Goal: Entertainment & Leisure: Consume media (video, audio)

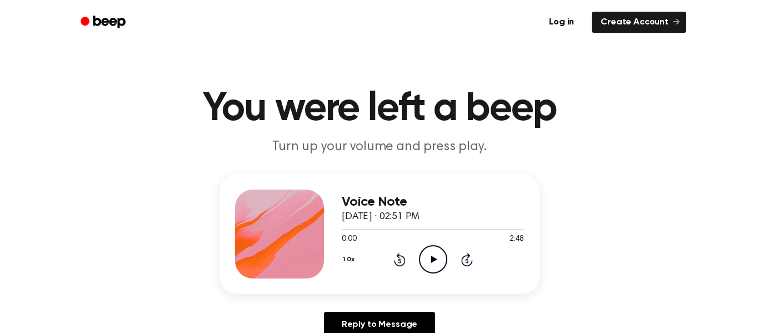
click at [352, 256] on button "1.0x" at bounding box center [350, 259] width 17 height 19
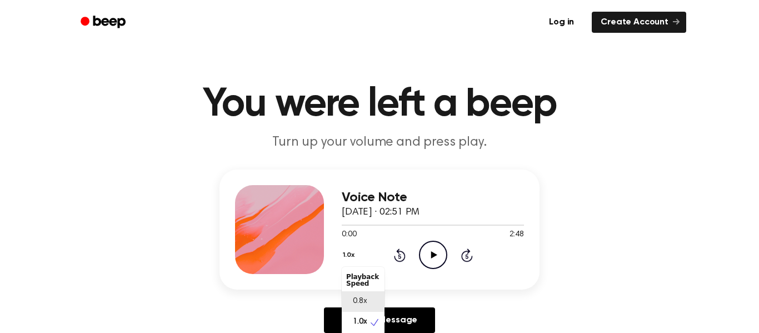
click at [362, 307] on span "0.8x" at bounding box center [360, 302] width 14 height 12
click at [435, 253] on icon "Play Audio" at bounding box center [433, 255] width 28 height 28
click at [435, 253] on icon at bounding box center [432, 254] width 5 height 7
click at [435, 253] on icon "Play Audio" at bounding box center [433, 255] width 28 height 28
click at [435, 253] on icon at bounding box center [432, 254] width 5 height 7
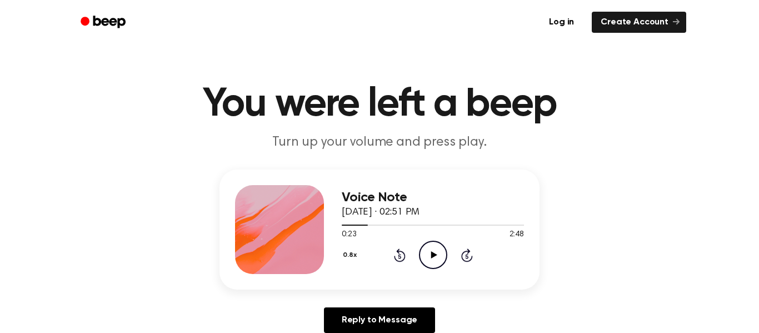
click at [435, 253] on icon "Play Audio" at bounding box center [433, 255] width 28 height 28
click at [435, 253] on icon at bounding box center [432, 254] width 5 height 7
click at [435, 253] on icon "Play Audio" at bounding box center [433, 255] width 28 height 28
click at [434, 253] on icon at bounding box center [432, 254] width 5 height 7
click at [434, 253] on icon "Play Audio" at bounding box center [433, 255] width 28 height 28
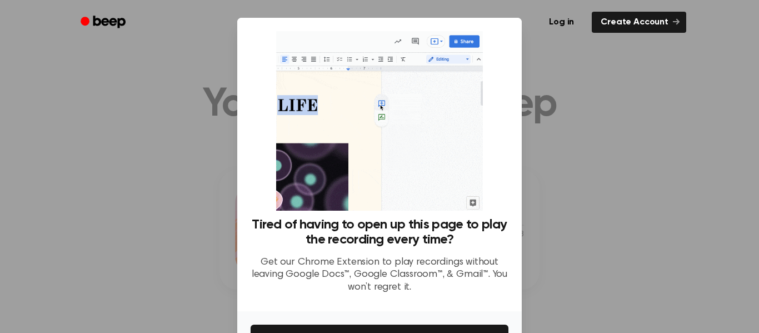
click at [209, 200] on div at bounding box center [379, 166] width 759 height 333
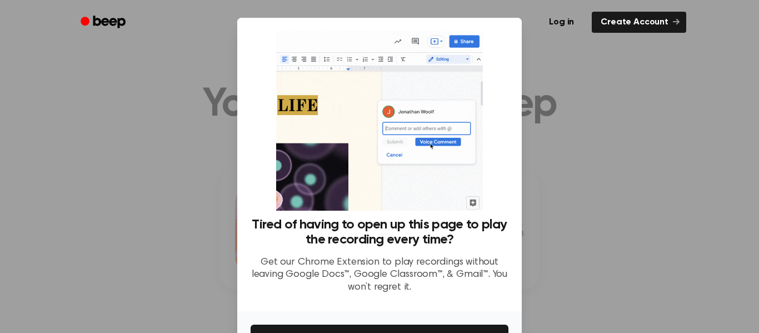
click at [596, 197] on div at bounding box center [379, 166] width 759 height 333
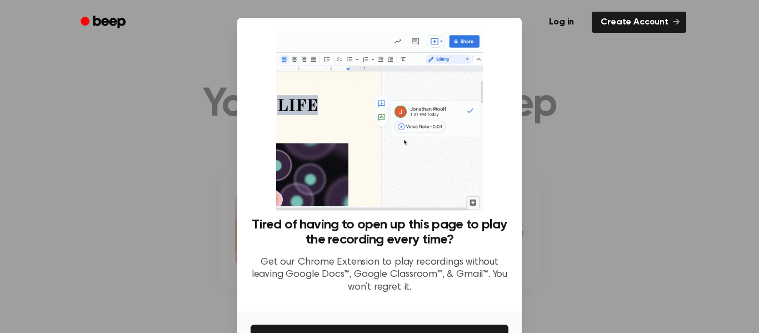
click at [596, 197] on div at bounding box center [379, 166] width 759 height 333
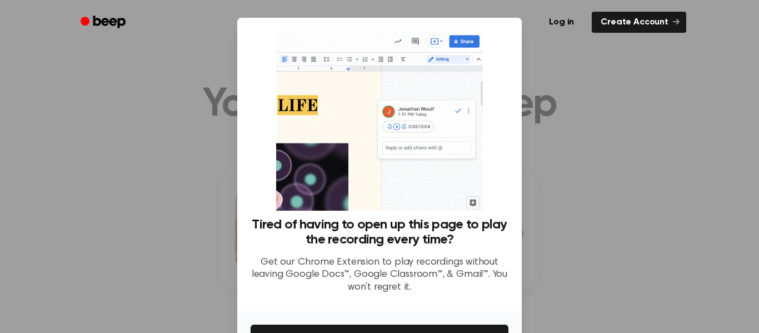
click at [437, 192] on img at bounding box center [379, 120] width 206 height 179
click at [472, 7] on div "Log in Create Account" at bounding box center [379, 22] width 613 height 44
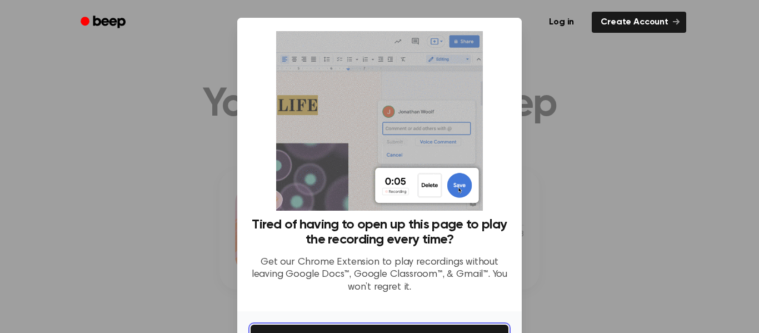
click at [490, 328] on button "Get It Now" at bounding box center [380, 336] width 258 height 24
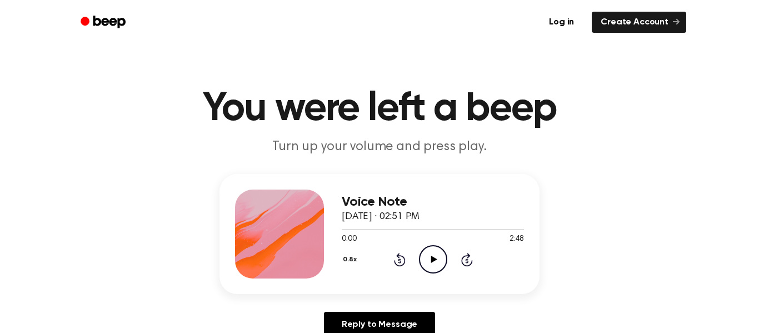
click at [423, 253] on icon "Play Audio" at bounding box center [433, 259] width 28 height 28
drag, startPoint x: 338, startPoint y: 227, endPoint x: 629, endPoint y: 198, distance: 292.5
click at [629, 198] on div "Voice Note September 15, 2025 · 02:51 PM 0:01 2:48 Your browser does not suppor…" at bounding box center [379, 260] width 732 height 172
click at [347, 262] on button "0.8x" at bounding box center [351, 259] width 19 height 19
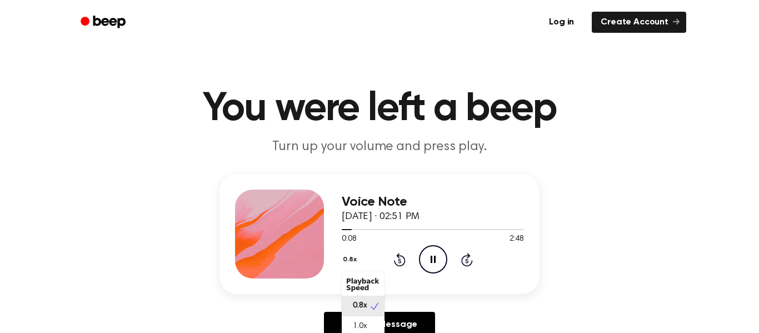
click at [356, 267] on button "0.8x" at bounding box center [351, 259] width 19 height 19
click at [371, 322] on div "1.0x" at bounding box center [363, 326] width 43 height 21
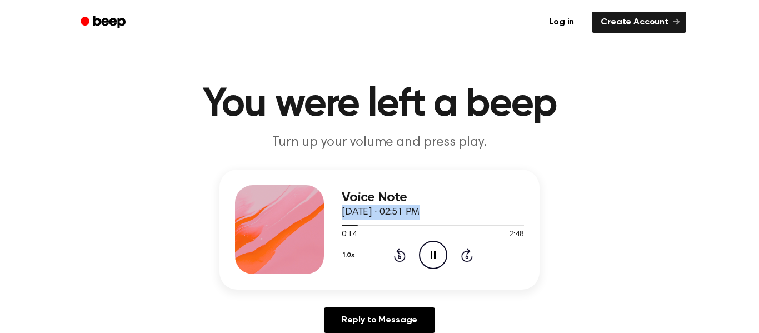
click at [346, 252] on button "1.0x" at bounding box center [350, 255] width 17 height 19
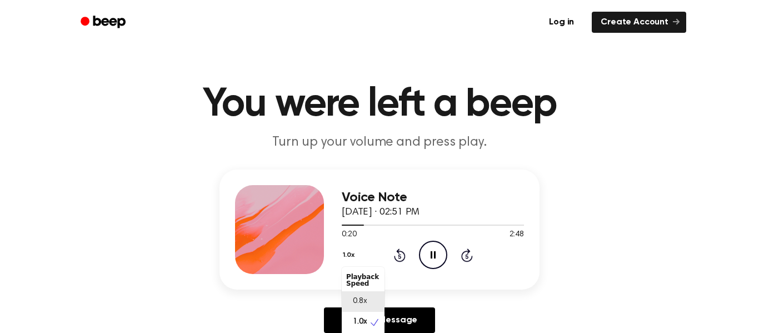
click at [357, 298] on span "0.8x" at bounding box center [360, 302] width 14 height 12
click at [464, 259] on icon "Skip 5 seconds" at bounding box center [466, 255] width 12 height 14
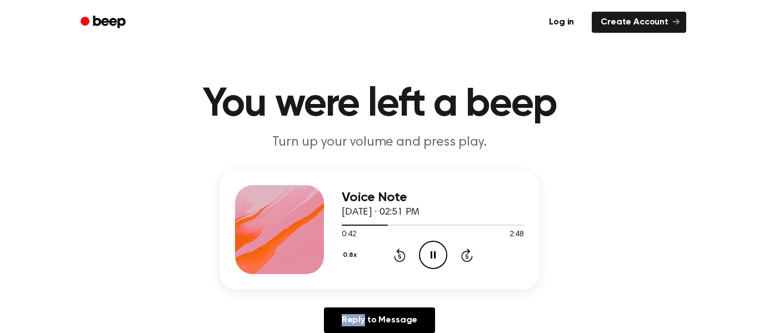
click at [464, 259] on icon "Skip 5 seconds" at bounding box center [466, 255] width 12 height 14
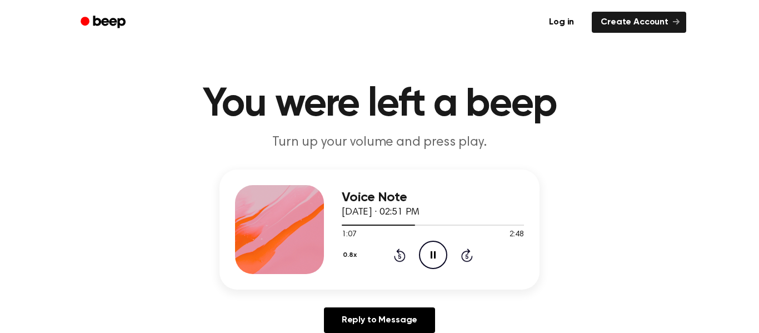
click at [464, 259] on icon "Skip 5 seconds" at bounding box center [466, 255] width 12 height 14
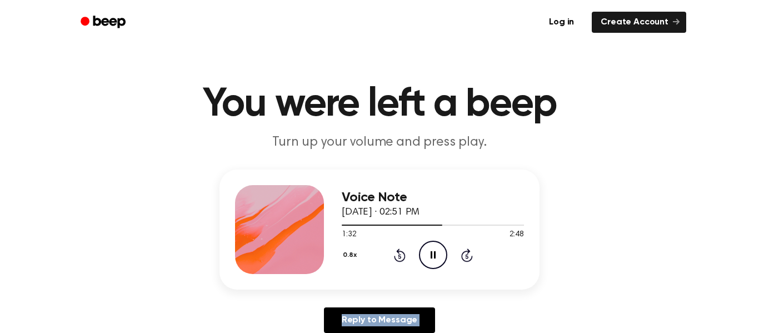
click at [464, 259] on icon "Skip 5 seconds" at bounding box center [466, 255] width 12 height 14
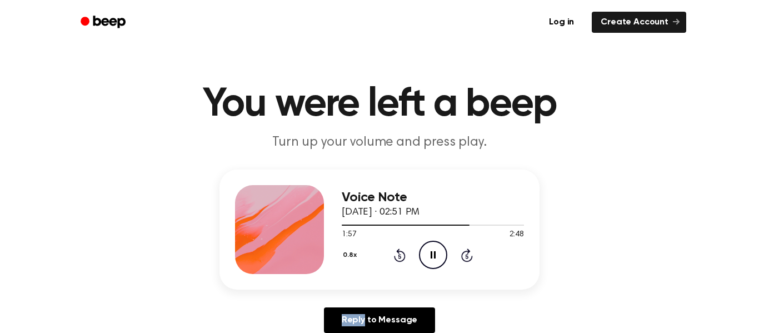
click at [464, 259] on icon "Skip 5 seconds" at bounding box center [466, 255] width 12 height 14
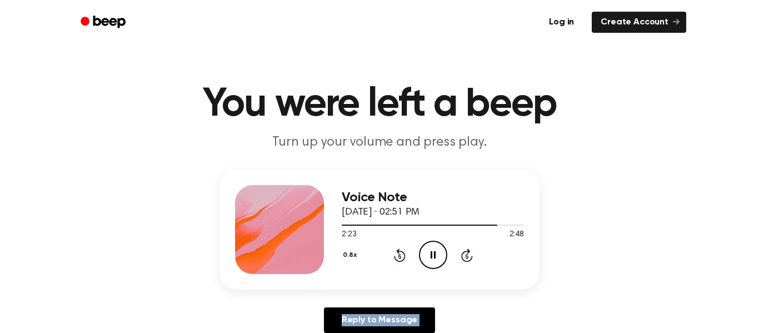
click at [464, 259] on icon "Skip 5 seconds" at bounding box center [466, 255] width 12 height 14
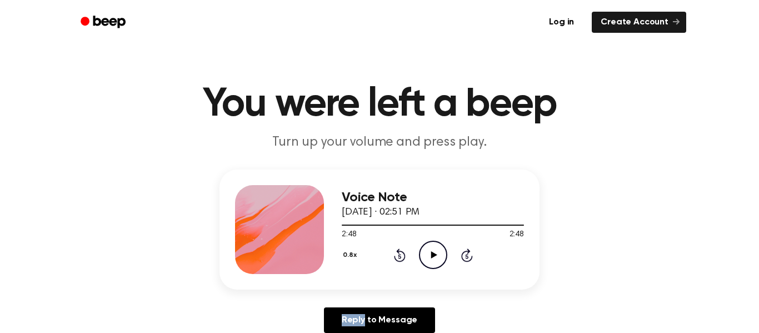
click at [464, 259] on icon "Skip 5 seconds" at bounding box center [466, 255] width 12 height 14
click at [435, 252] on icon "Play Audio" at bounding box center [433, 255] width 28 height 28
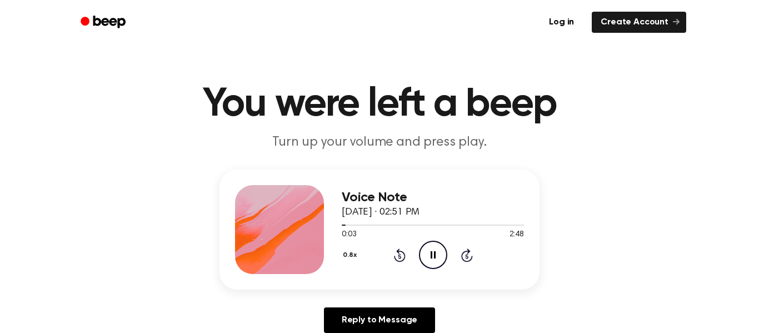
click at [465, 263] on div "0.8x Rewind 5 seconds Pause Audio Skip 5 seconds" at bounding box center [433, 255] width 182 height 28
click at [436, 251] on icon "Pause Audio" at bounding box center [433, 255] width 28 height 28
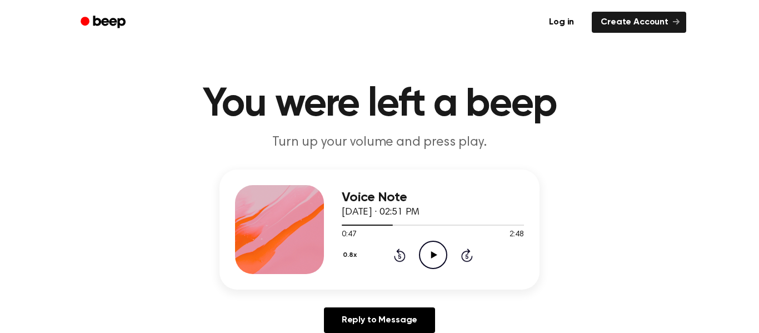
click at [424, 258] on icon "Play Audio" at bounding box center [433, 255] width 28 height 28
click at [424, 256] on icon "Pause Audio" at bounding box center [433, 255] width 28 height 28
click at [401, 254] on icon "Rewind 5 seconds" at bounding box center [399, 255] width 12 height 14
click at [443, 254] on icon "Play Audio" at bounding box center [433, 255] width 28 height 28
click at [443, 254] on icon "Pause Audio" at bounding box center [433, 255] width 28 height 28
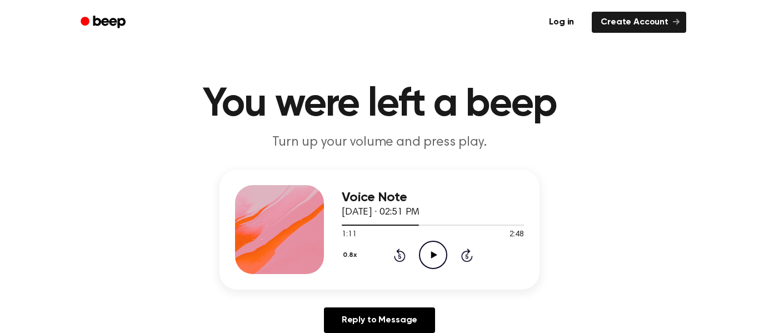
click at [443, 254] on icon "Play Audio" at bounding box center [433, 255] width 28 height 28
click at [443, 254] on icon "Pause Audio" at bounding box center [433, 255] width 28 height 28
click at [443, 254] on icon "Play Audio" at bounding box center [433, 255] width 28 height 28
click at [444, 255] on icon "Pause Audio" at bounding box center [433, 255] width 28 height 28
click at [438, 257] on icon "Play Audio" at bounding box center [433, 255] width 28 height 28
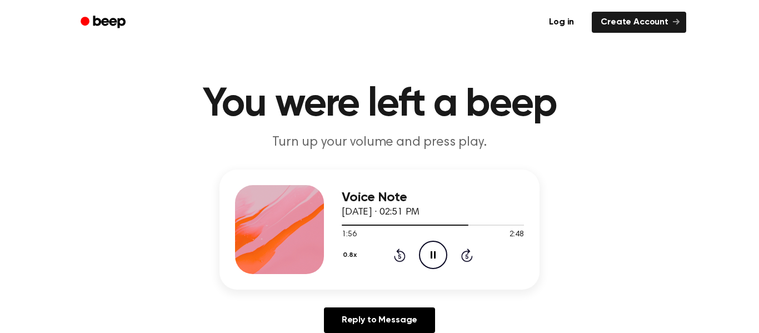
click at [432, 255] on icon "Pause Audio" at bounding box center [433, 255] width 28 height 28
click at [429, 253] on icon "Play Audio" at bounding box center [433, 255] width 28 height 28
click at [429, 253] on icon "Pause Audio" at bounding box center [433, 255] width 28 height 28
click at [429, 253] on icon "Play Audio" at bounding box center [433, 255] width 28 height 28
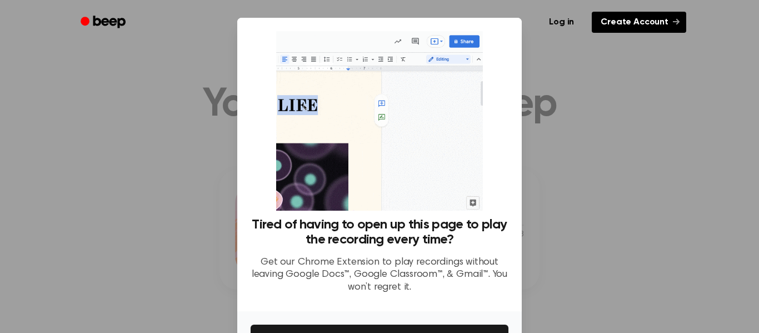
click at [633, 21] on link "Create Account" at bounding box center [639, 22] width 94 height 21
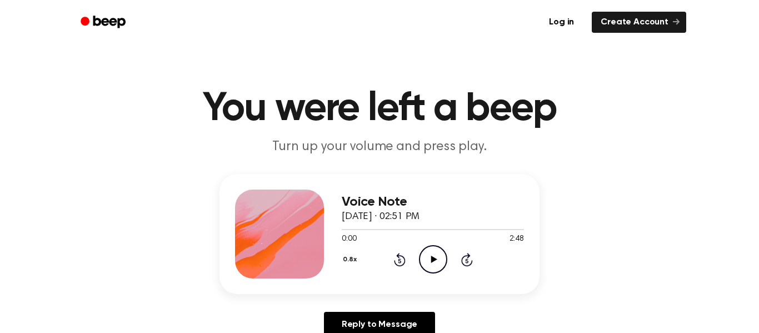
click at [428, 256] on icon "Play Audio" at bounding box center [433, 259] width 28 height 28
click at [467, 256] on icon at bounding box center [467, 259] width 12 height 13
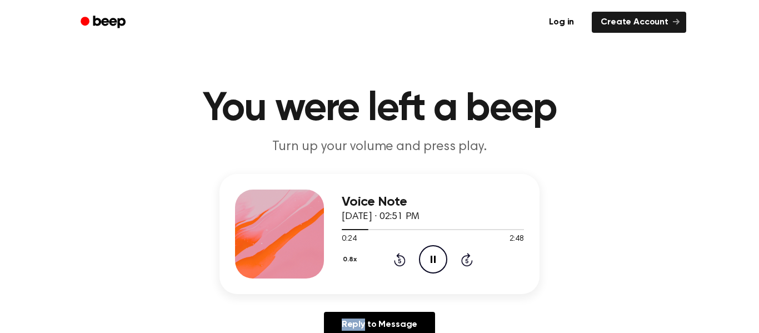
click at [467, 256] on icon at bounding box center [467, 259] width 12 height 13
click at [467, 257] on icon at bounding box center [467, 259] width 12 height 13
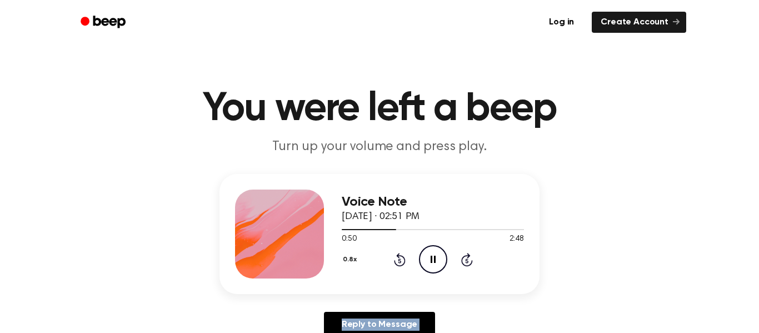
click at [467, 257] on icon at bounding box center [467, 259] width 12 height 13
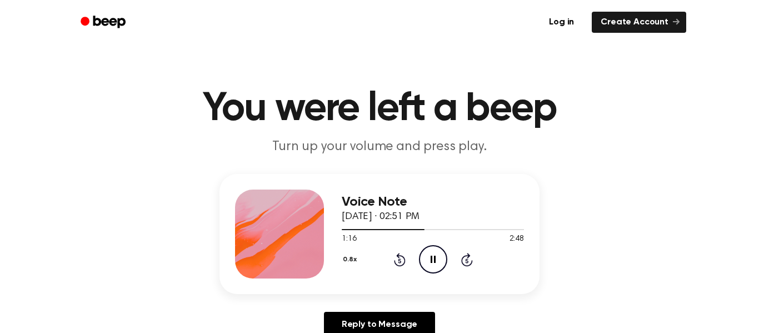
click at [467, 257] on icon at bounding box center [467, 259] width 12 height 13
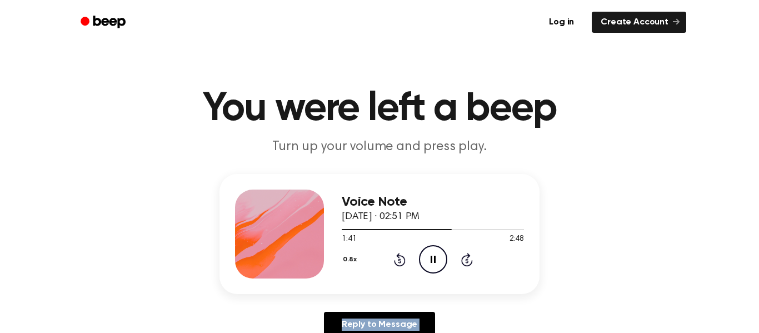
click at [467, 257] on icon at bounding box center [467, 259] width 12 height 13
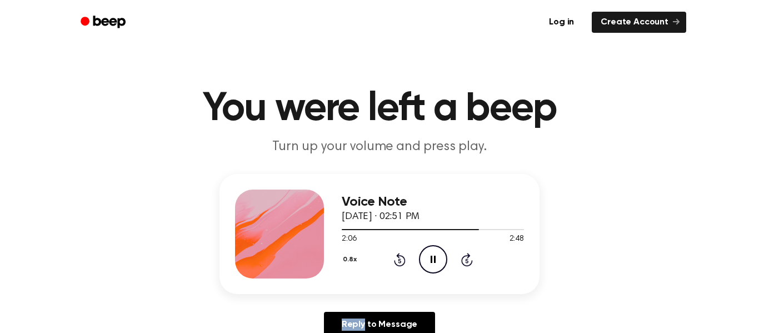
click at [467, 257] on icon at bounding box center [467, 259] width 12 height 13
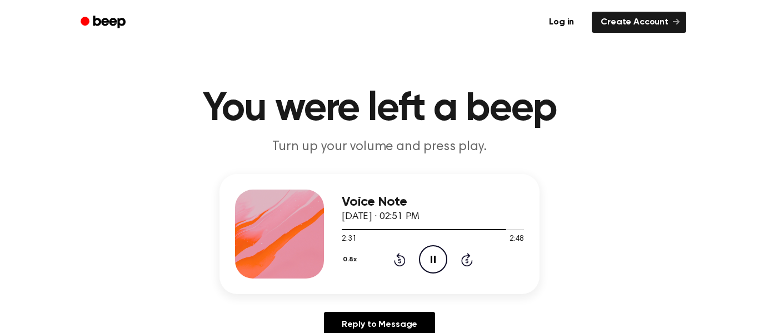
click at [467, 257] on icon at bounding box center [467, 259] width 12 height 13
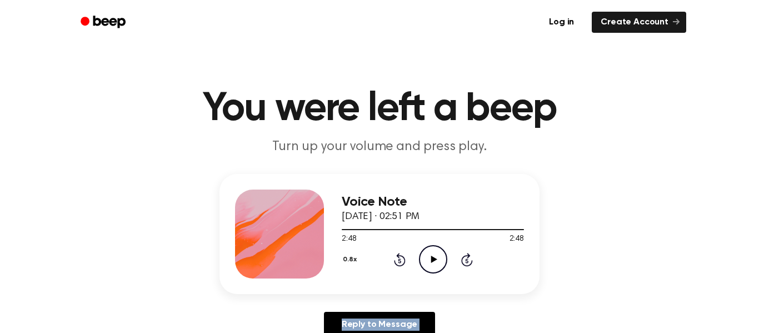
click at [467, 257] on icon at bounding box center [467, 259] width 12 height 13
click at [439, 255] on icon "Play Audio" at bounding box center [433, 259] width 28 height 28
click at [435, 261] on icon "Play Audio" at bounding box center [433, 259] width 28 height 28
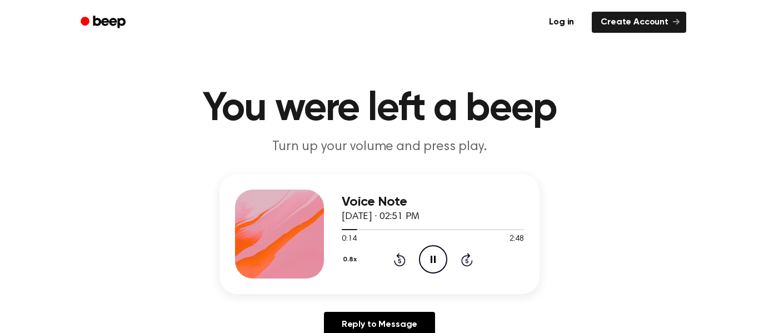
click at [464, 263] on icon "Skip 5 seconds" at bounding box center [466, 259] width 12 height 14
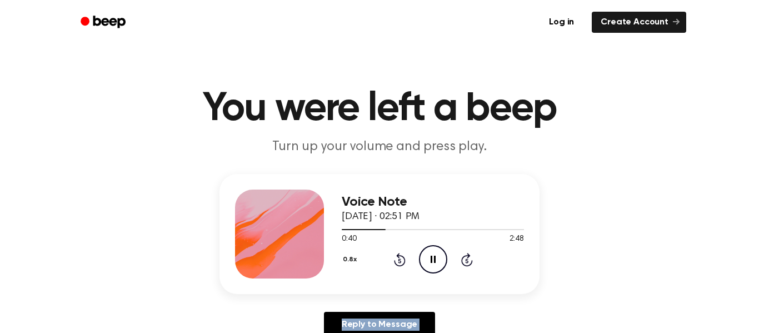
click at [464, 263] on icon "Skip 5 seconds" at bounding box center [466, 259] width 12 height 14
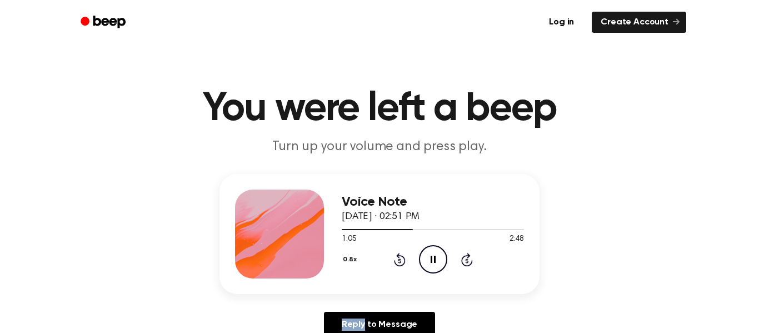
click at [464, 263] on icon "Skip 5 seconds" at bounding box center [466, 259] width 12 height 14
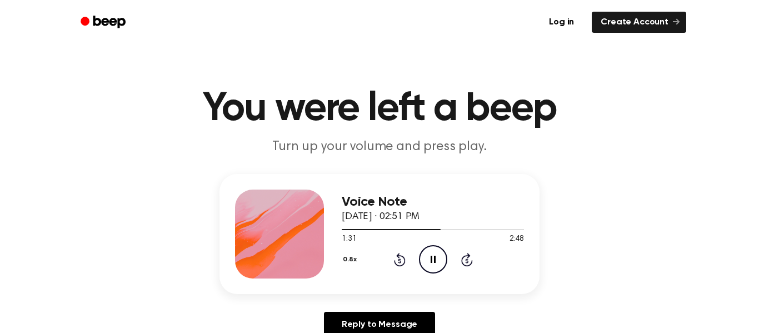
click at [464, 263] on icon "Skip 5 seconds" at bounding box center [466, 259] width 12 height 14
click at [464, 264] on icon at bounding box center [467, 259] width 12 height 13
click at [464, 266] on icon at bounding box center [467, 259] width 12 height 13
click at [464, 265] on icon at bounding box center [467, 259] width 12 height 13
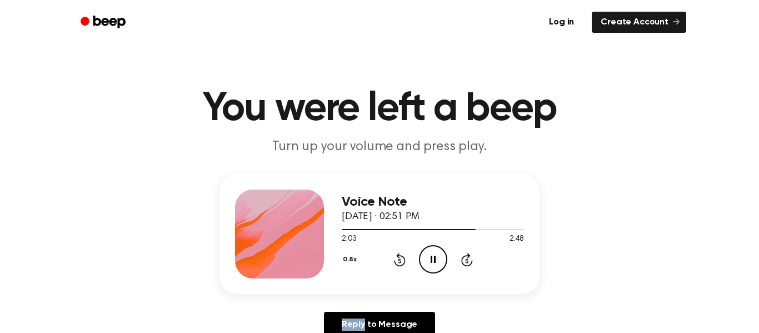
click at [464, 265] on icon at bounding box center [467, 259] width 12 height 13
click at [421, 266] on icon "Pause Audio" at bounding box center [433, 259] width 28 height 28
click at [404, 258] on icon at bounding box center [400, 259] width 12 height 13
click at [425, 262] on icon "Play Audio" at bounding box center [433, 259] width 28 height 28
